Goal: Navigation & Orientation: Find specific page/section

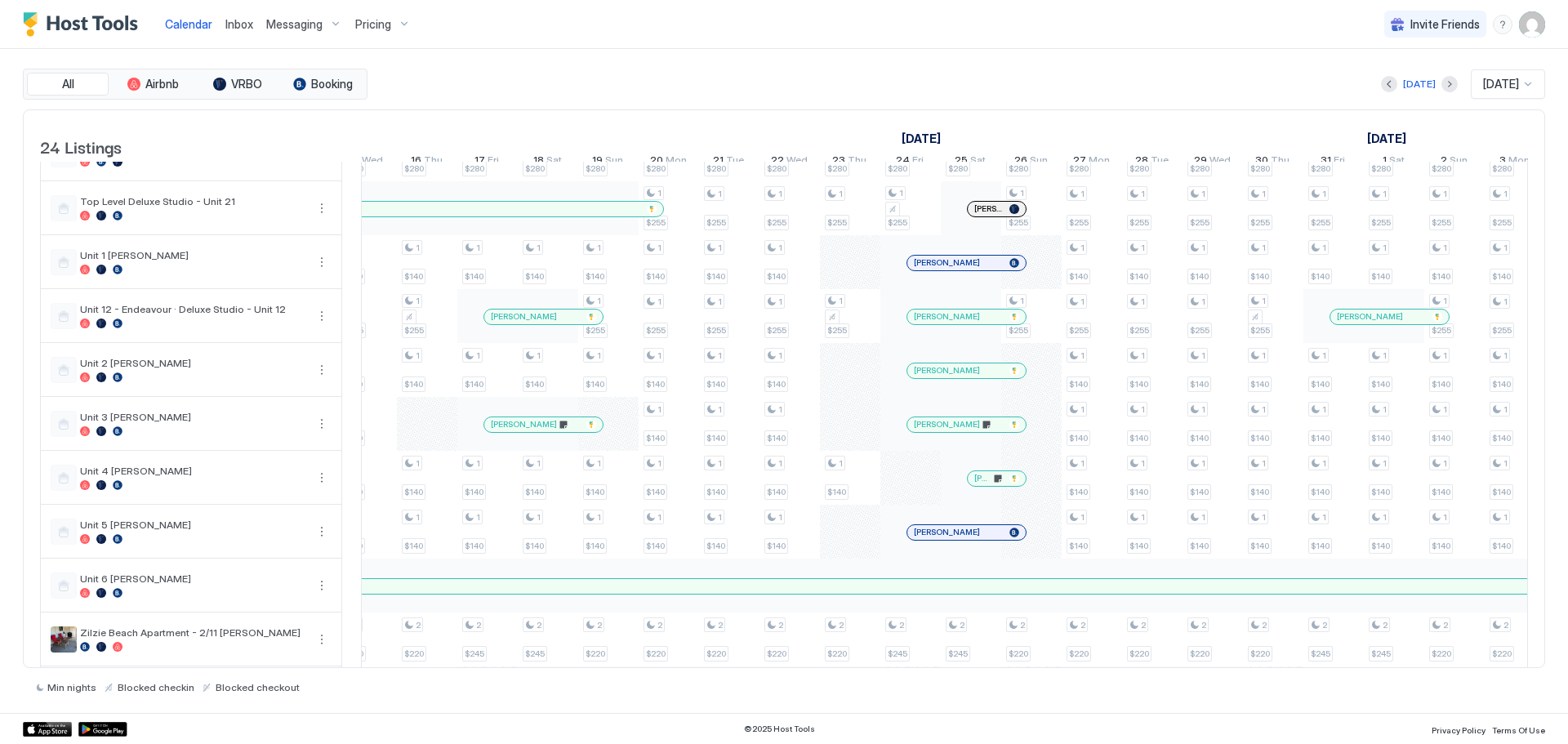
scroll to position [0, 1870]
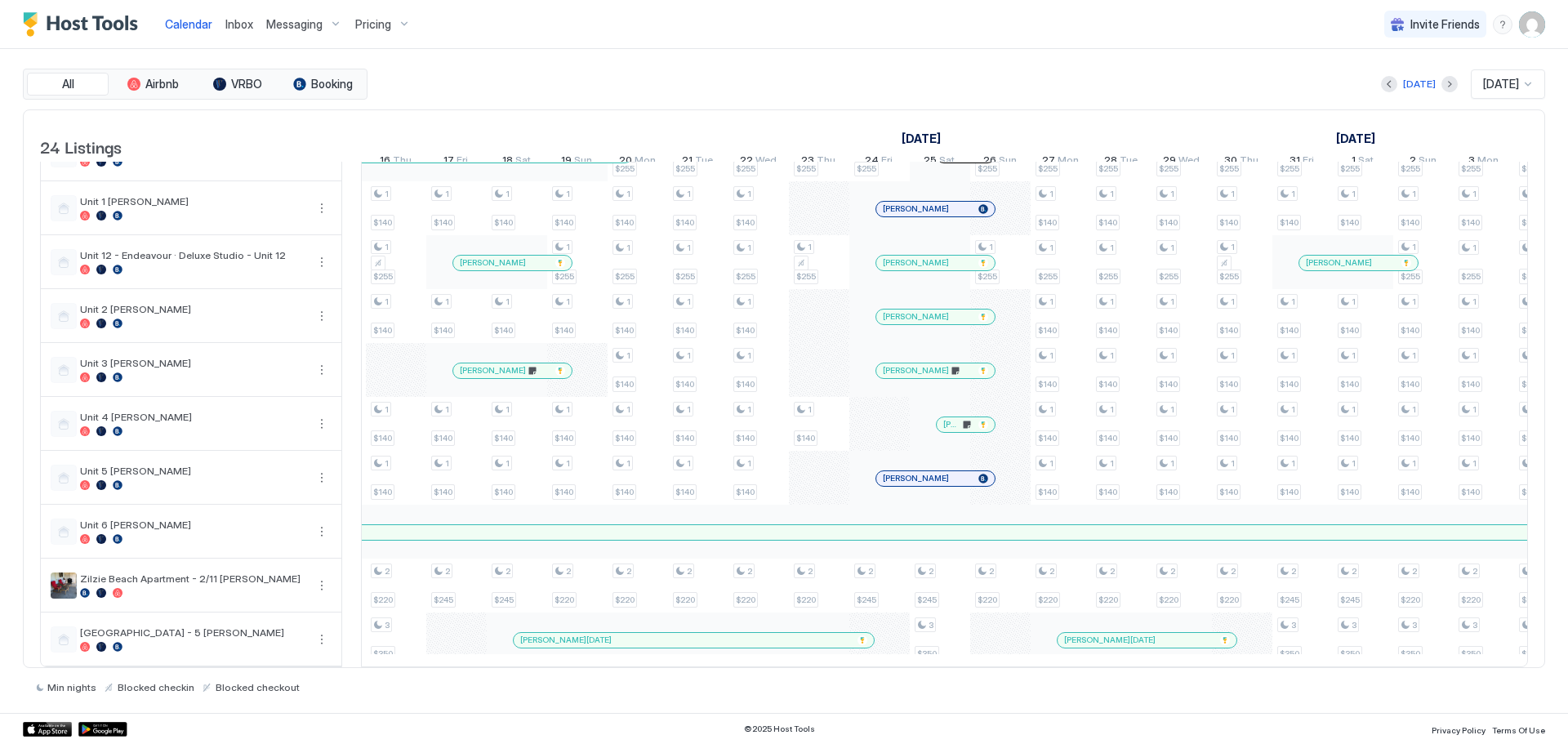
click at [912, 7] on div "Calendar Inbox Messaging Pricing Invite Friends SC" at bounding box center [784, 24] width 1568 height 49
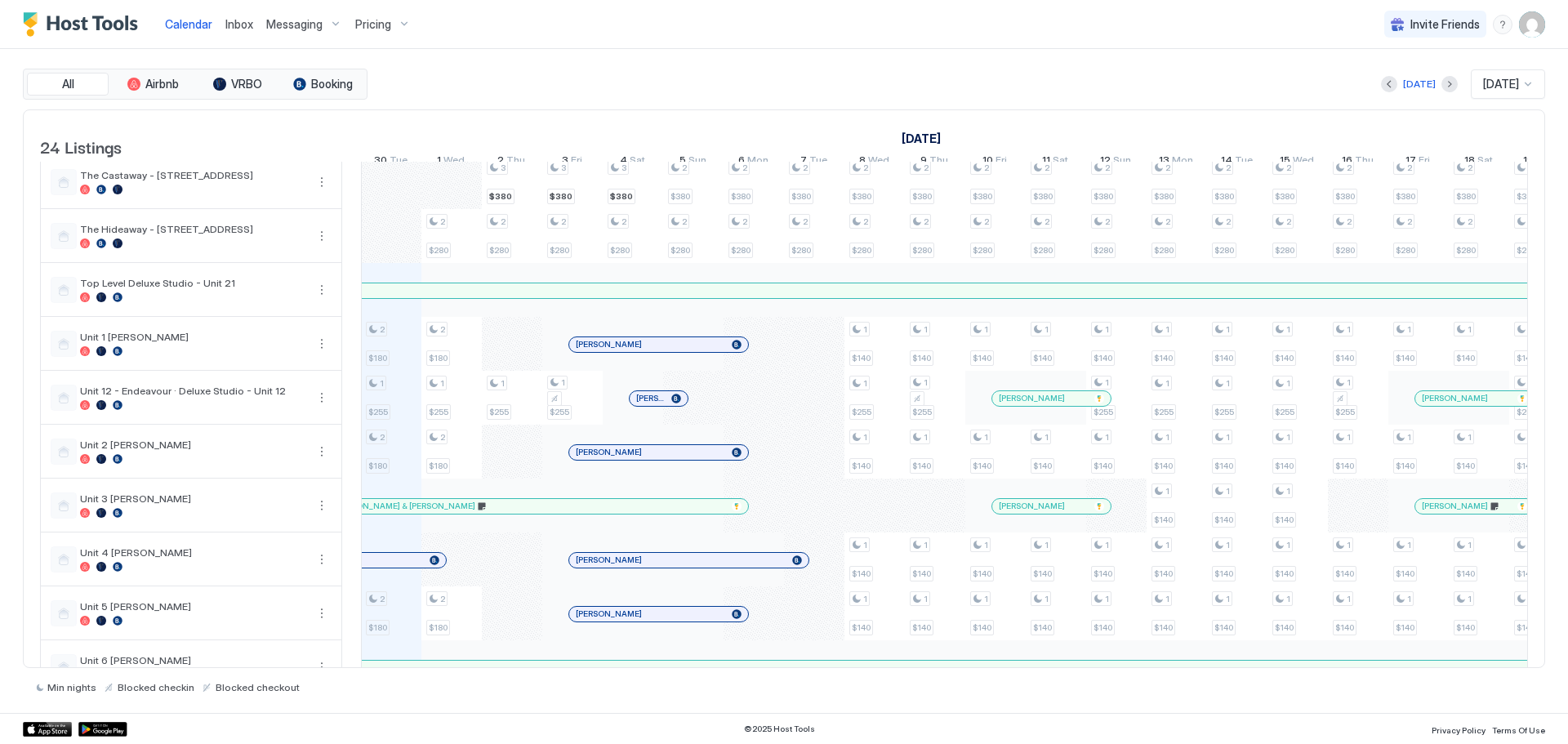
scroll to position [812, 0]
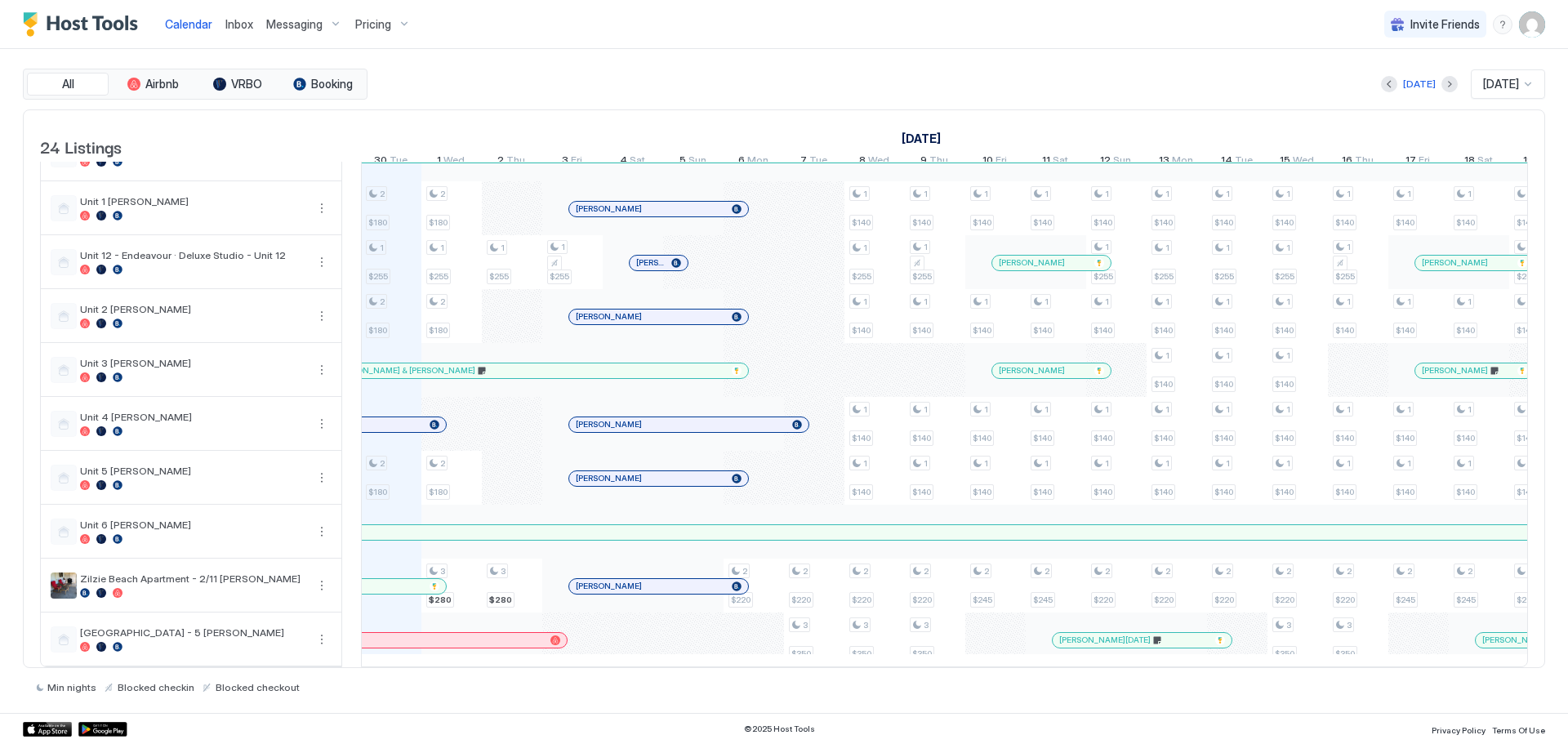
drag, startPoint x: 249, startPoint y: 619, endPoint x: 674, endPoint y: 70, distance: 694.3
click at [674, 70] on div "[DATE] [DATE]" at bounding box center [958, 84] width 1175 height 29
